Goal: Check status: Check status

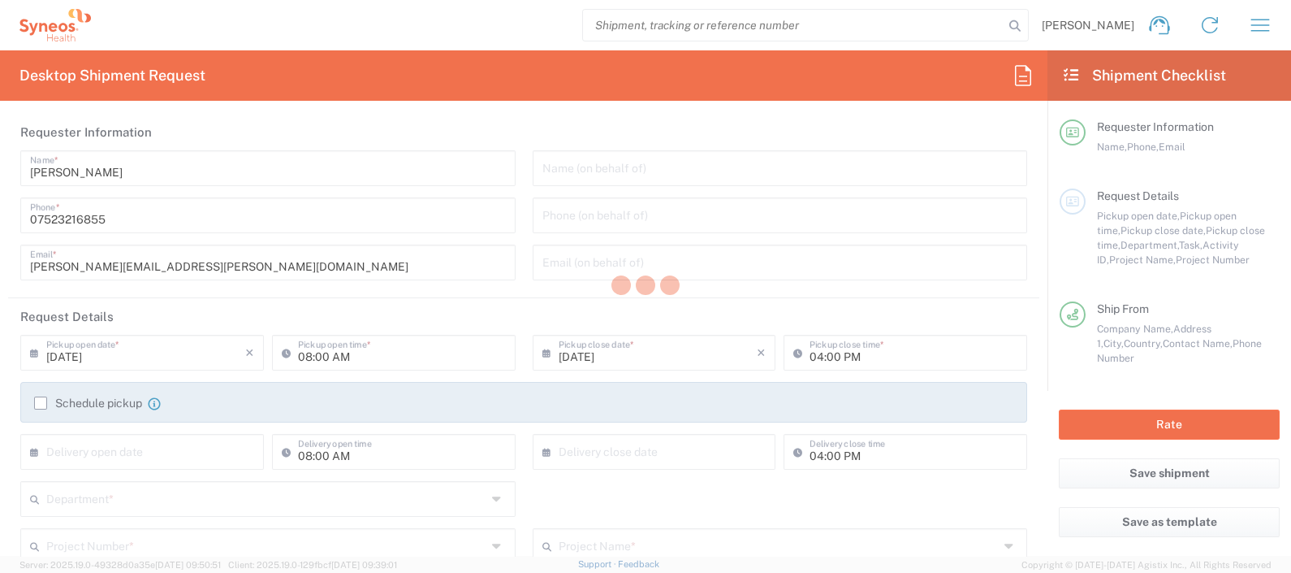
type input "Department"
type input "[GEOGRAPHIC_DATA]"
type input "Syneos Health UK Limited"
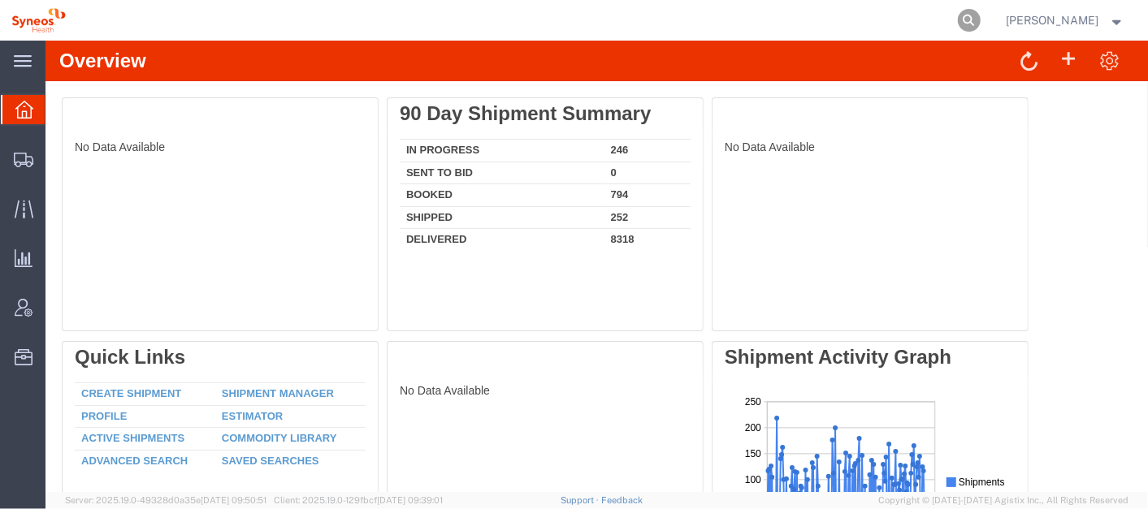
click at [980, 12] on icon at bounding box center [969, 20] width 23 height 23
paste input "392841681696"
type input "392841681696"
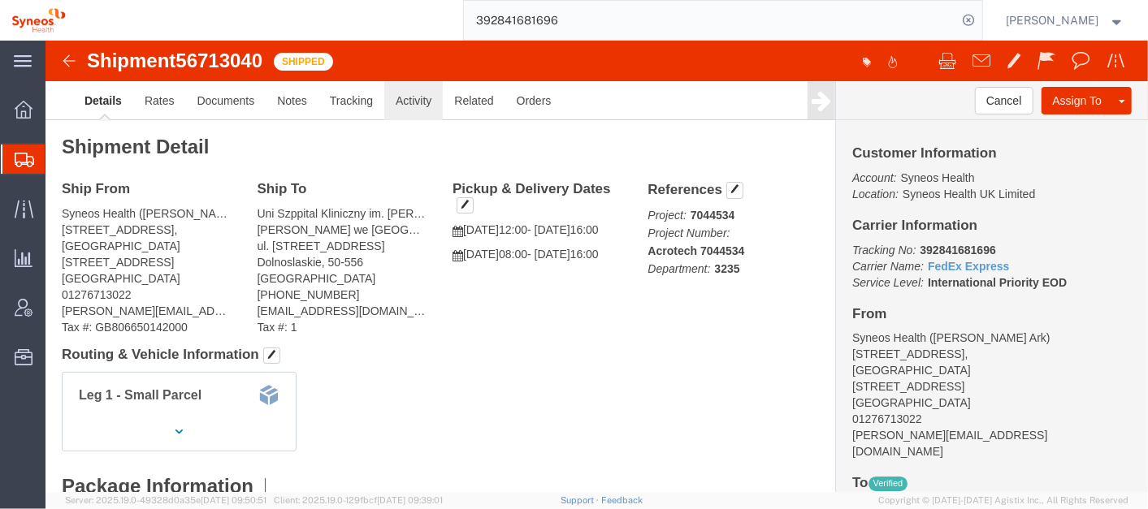
click link "Activity"
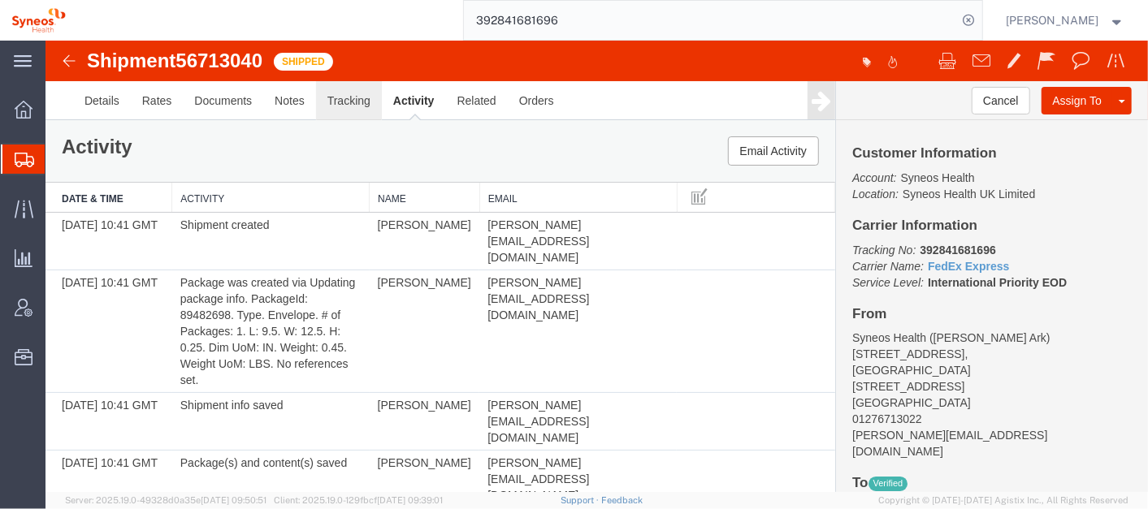
click at [338, 94] on link "Tracking" at bounding box center [348, 99] width 66 height 39
